Goal: Information Seeking & Learning: Learn about a topic

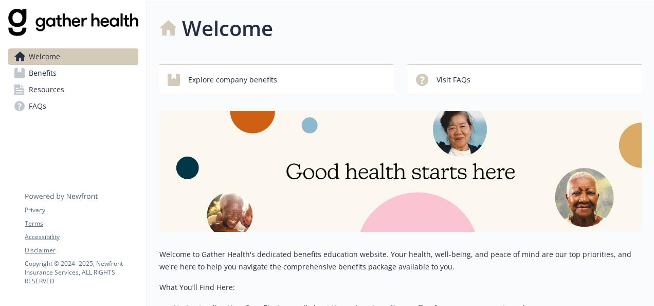
click at [46, 69] on span "Benefits" at bounding box center [43, 73] width 28 height 16
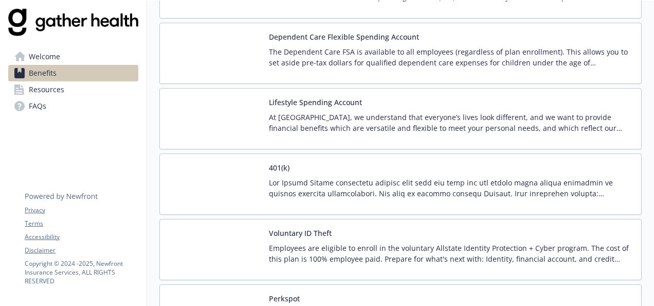
scroll to position [1216, 0]
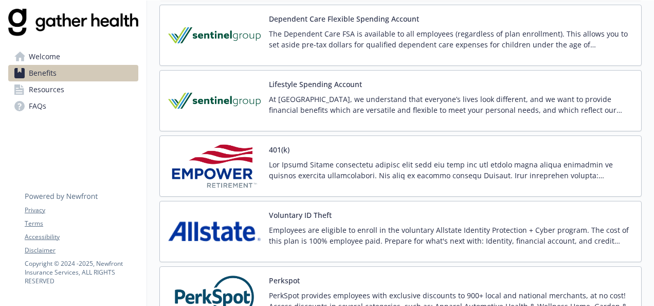
click at [239, 166] on img at bounding box center [214, 166] width 93 height 44
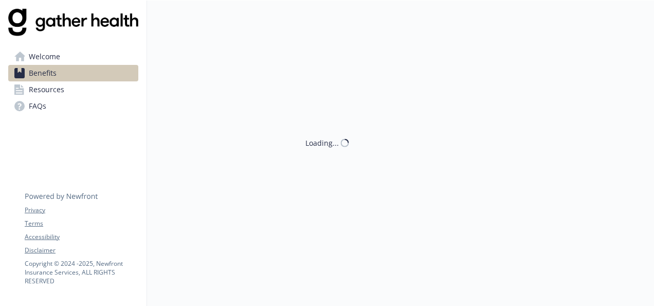
scroll to position [1216, 0]
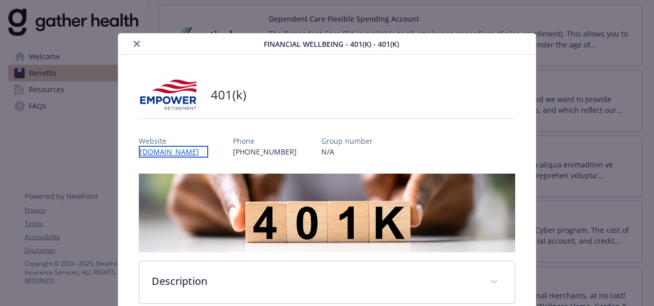
click at [208, 148] on link "[DOMAIN_NAME]" at bounding box center [173, 152] width 69 height 12
